Goal: Entertainment & Leisure: Consume media (video, audio)

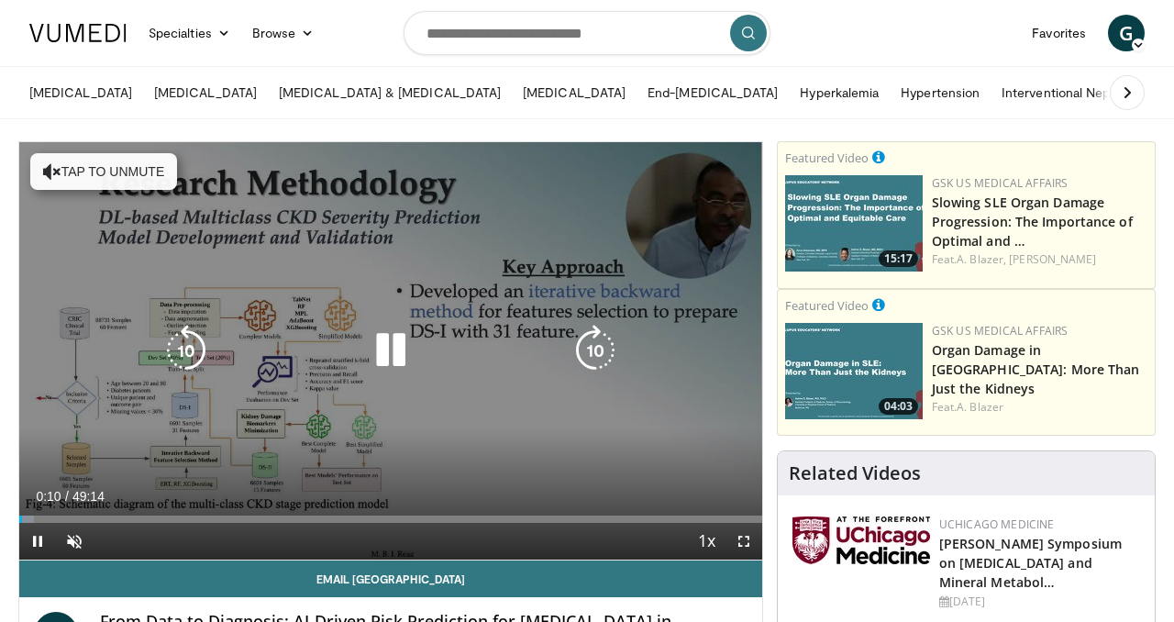
click at [53, 167] on icon "Video Player" at bounding box center [52, 171] width 18 height 18
